Goal: Complete application form: Complete application form

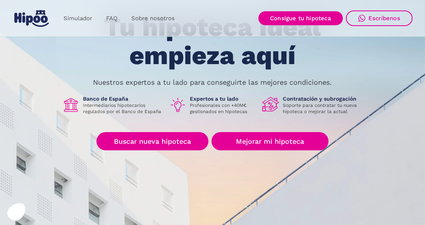
scroll to position [61, 0]
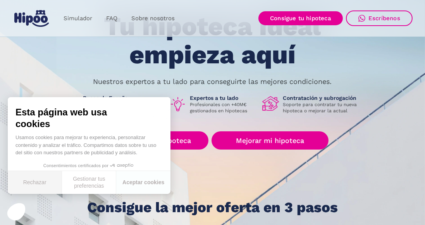
click at [32, 194] on button "Rechazar" at bounding box center [35, 182] width 54 height 23
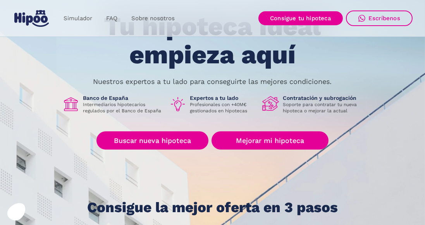
click at [176, 142] on link "Buscar nueva hipoteca" at bounding box center [153, 140] width 112 height 18
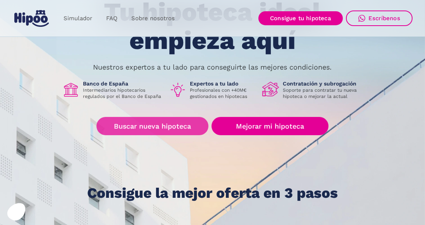
scroll to position [86, 0]
